Goal: Information Seeking & Learning: Learn about a topic

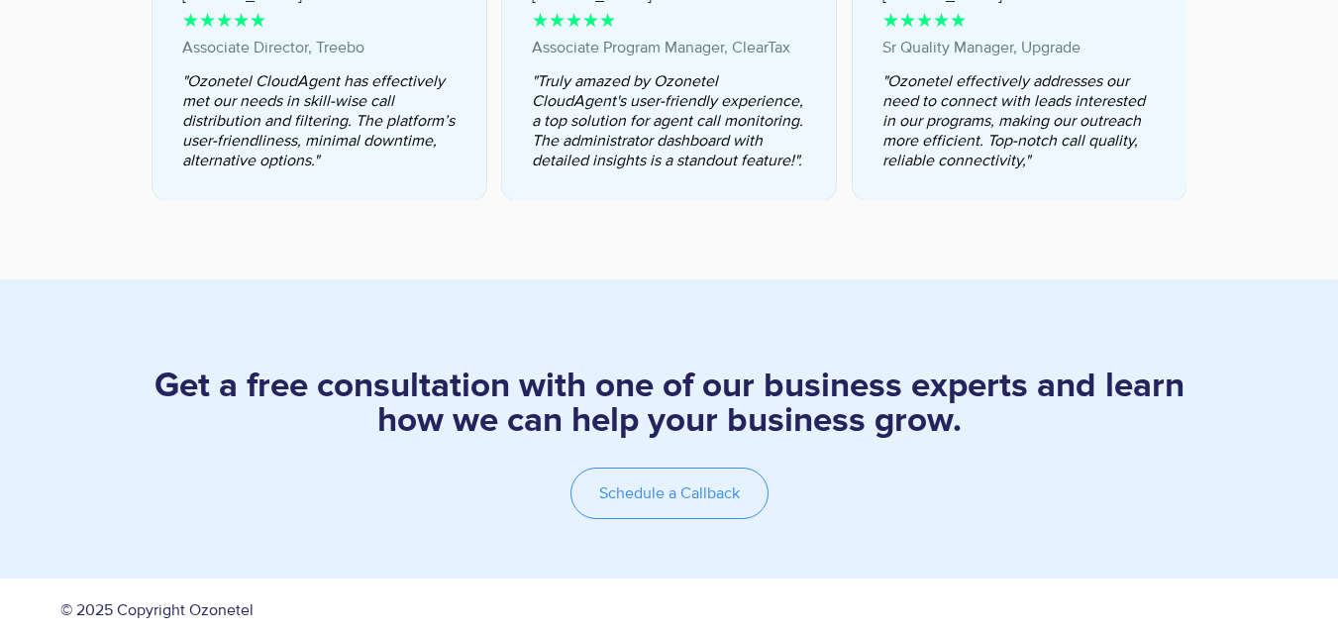
scroll to position [3499, 0]
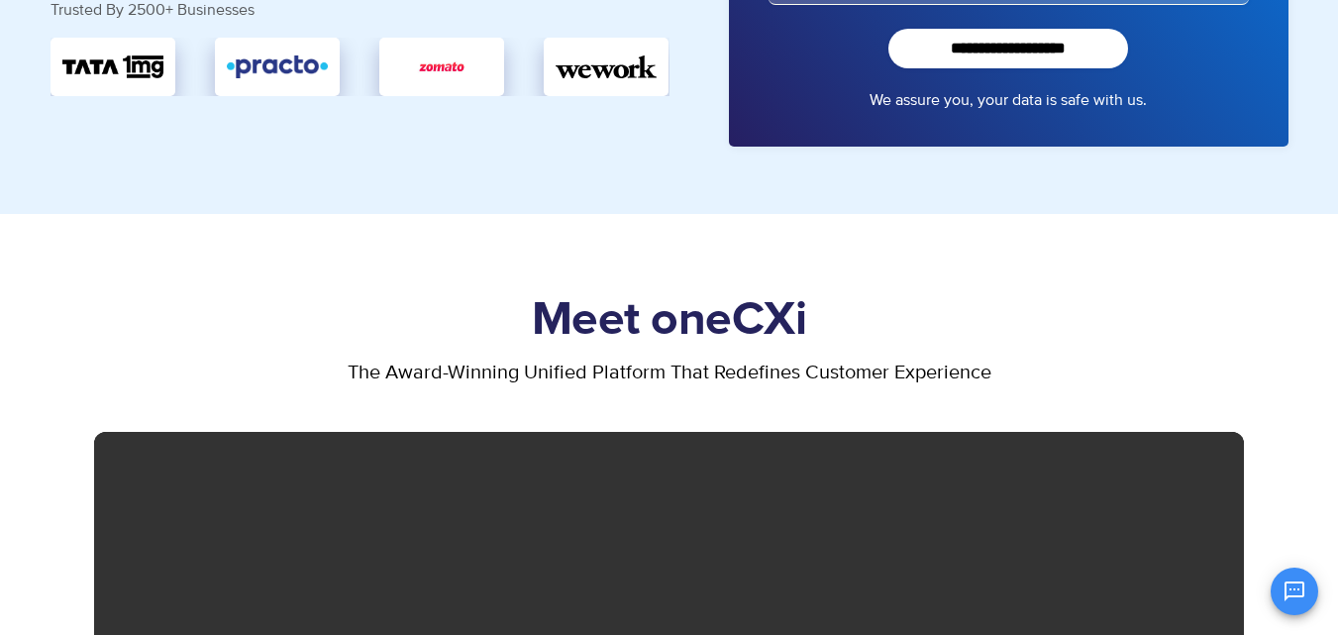
scroll to position [45, 0]
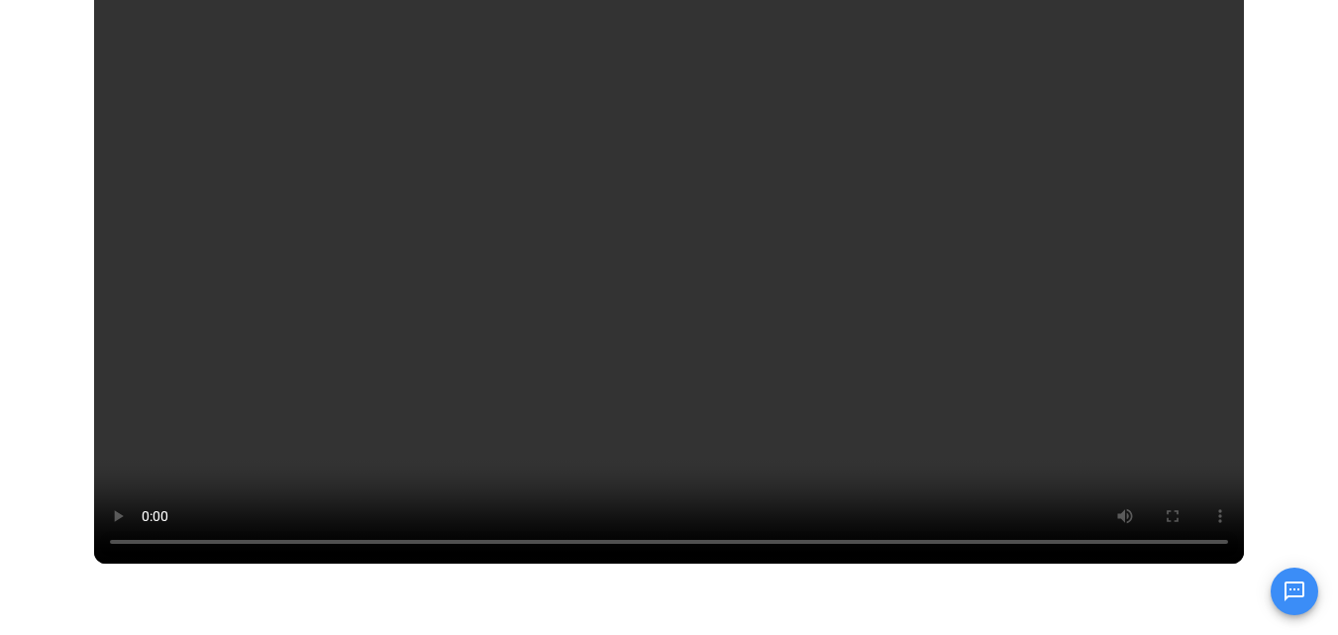
scroll to position [1089, 0]
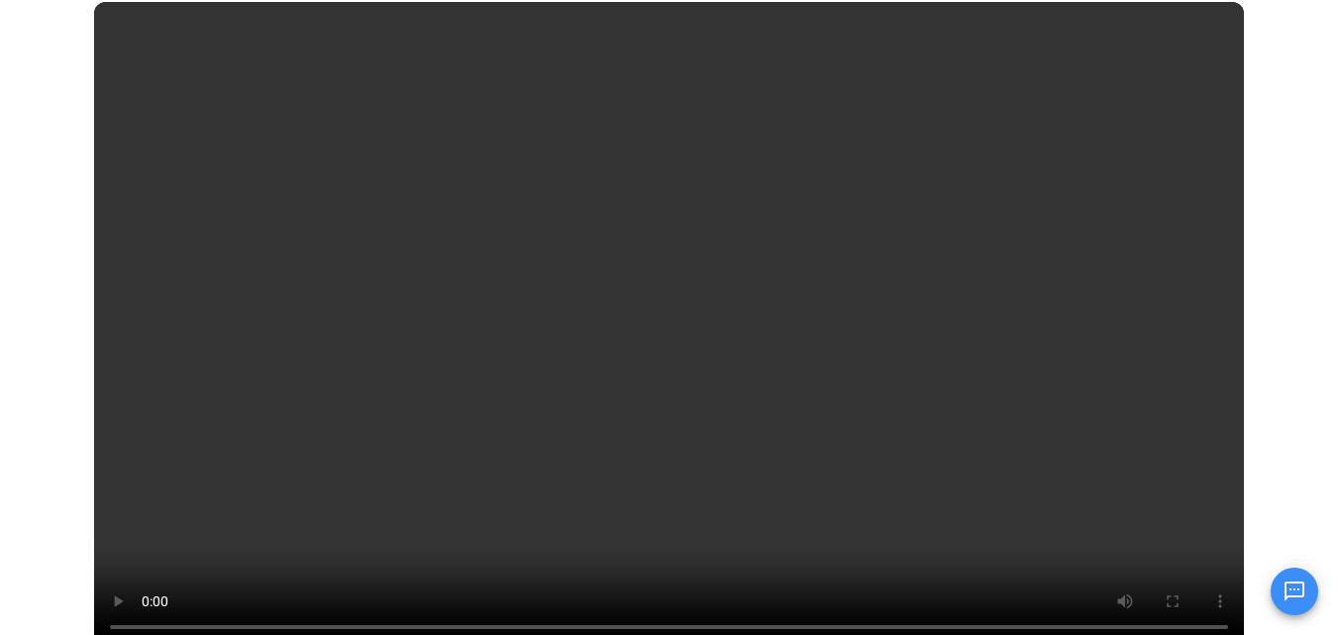
click at [239, 626] on video at bounding box center [669, 325] width 1150 height 647
click at [1059, 612] on div "OK Ozonetel Bot Ozonetel recognized as a Leader by G2 for CCAAS ​ 0" at bounding box center [1104, 589] width 428 height 52
